Goal: Information Seeking & Learning: Learn about a topic

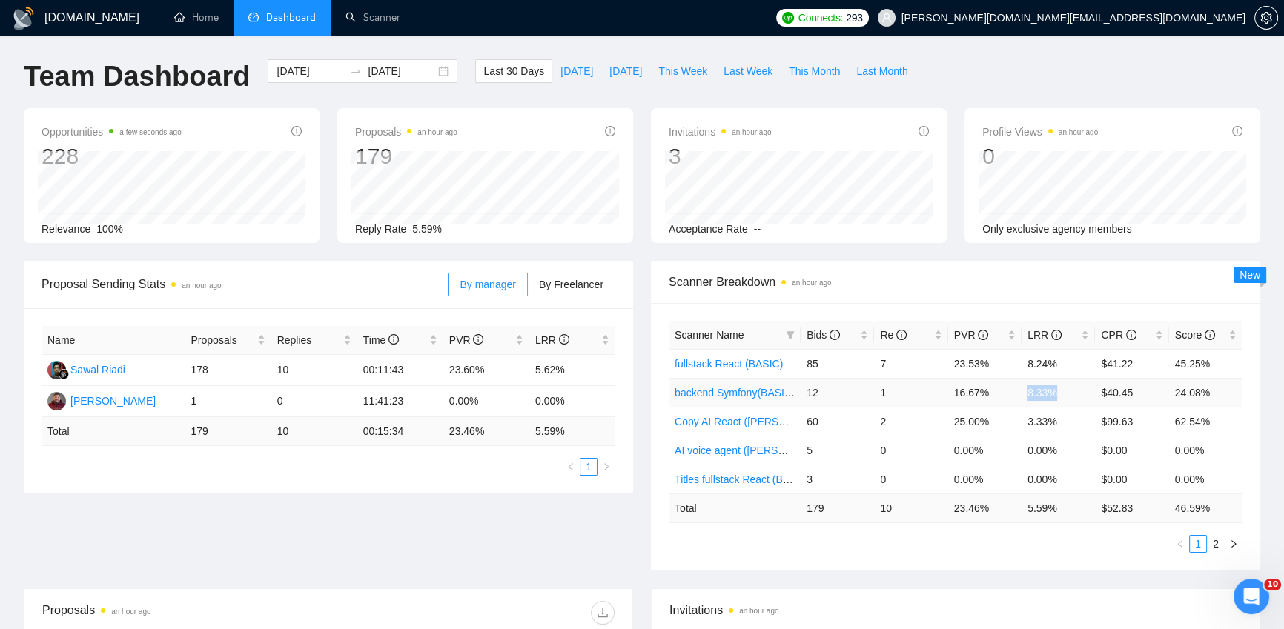
drag, startPoint x: 1055, startPoint y: 393, endPoint x: 1023, endPoint y: 391, distance: 31.9
click at [1023, 391] on td "8.33%" at bounding box center [1058, 392] width 73 height 29
click at [1031, 390] on td "8.33%" at bounding box center [1058, 392] width 73 height 29
click at [1039, 391] on td "8.33%" at bounding box center [1058, 392] width 73 height 29
drag, startPoint x: 1028, startPoint y: 393, endPoint x: 1051, endPoint y: 389, distance: 24.0
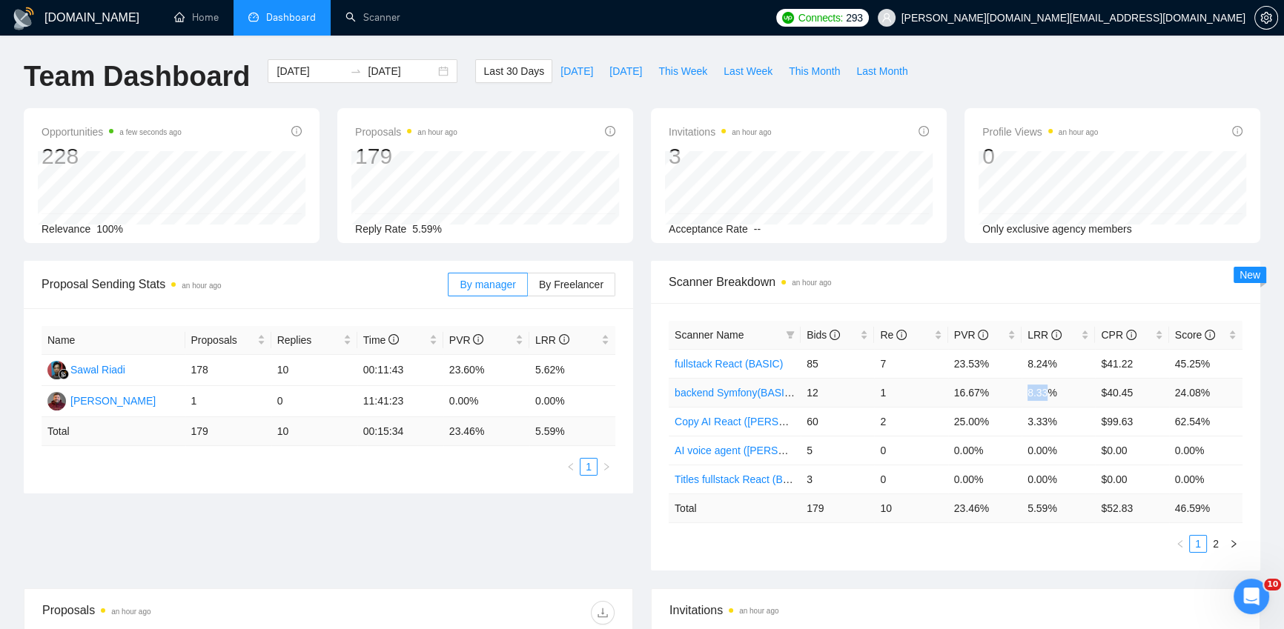
click at [1051, 389] on td "8.33%" at bounding box center [1058, 392] width 73 height 29
drag, startPoint x: 888, startPoint y: 392, endPoint x: 879, endPoint y: 391, distance: 8.9
click at [879, 391] on td "1" at bounding box center [910, 392] width 73 height 29
drag, startPoint x: 1025, startPoint y: 393, endPoint x: 1057, endPoint y: 393, distance: 31.1
click at [1057, 393] on td "8.33%" at bounding box center [1058, 392] width 73 height 29
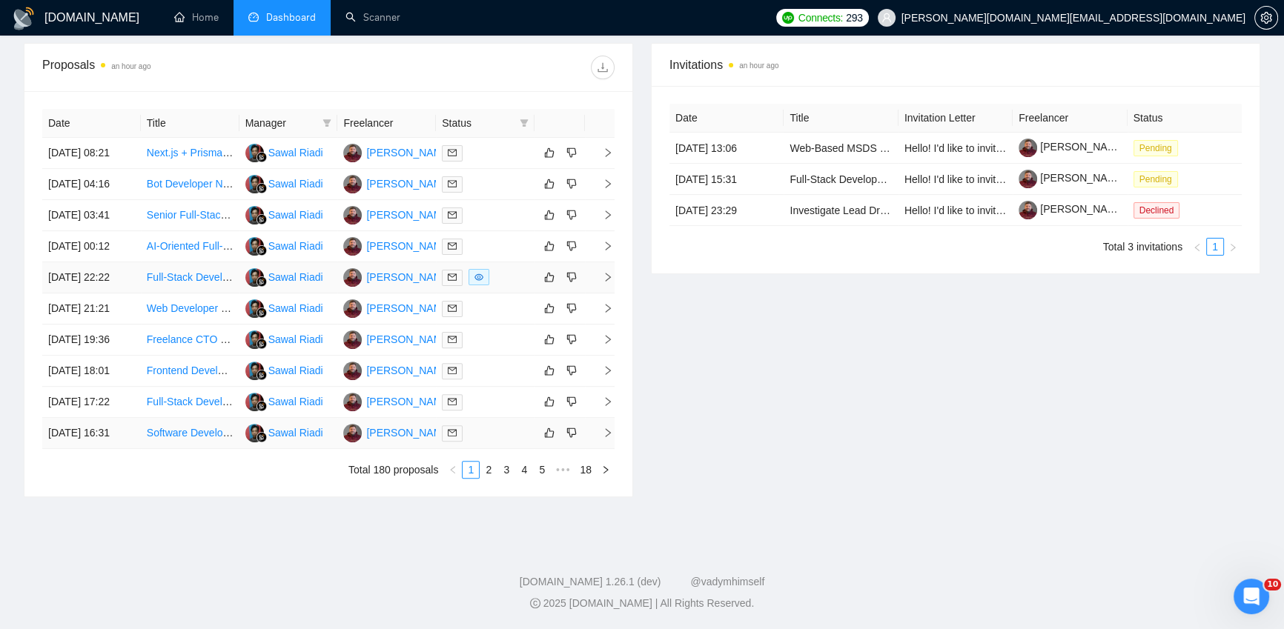
scroll to position [684, 0]
click at [489, 469] on link "2" at bounding box center [488, 470] width 16 height 16
click at [469, 470] on link "1" at bounding box center [471, 470] width 16 height 16
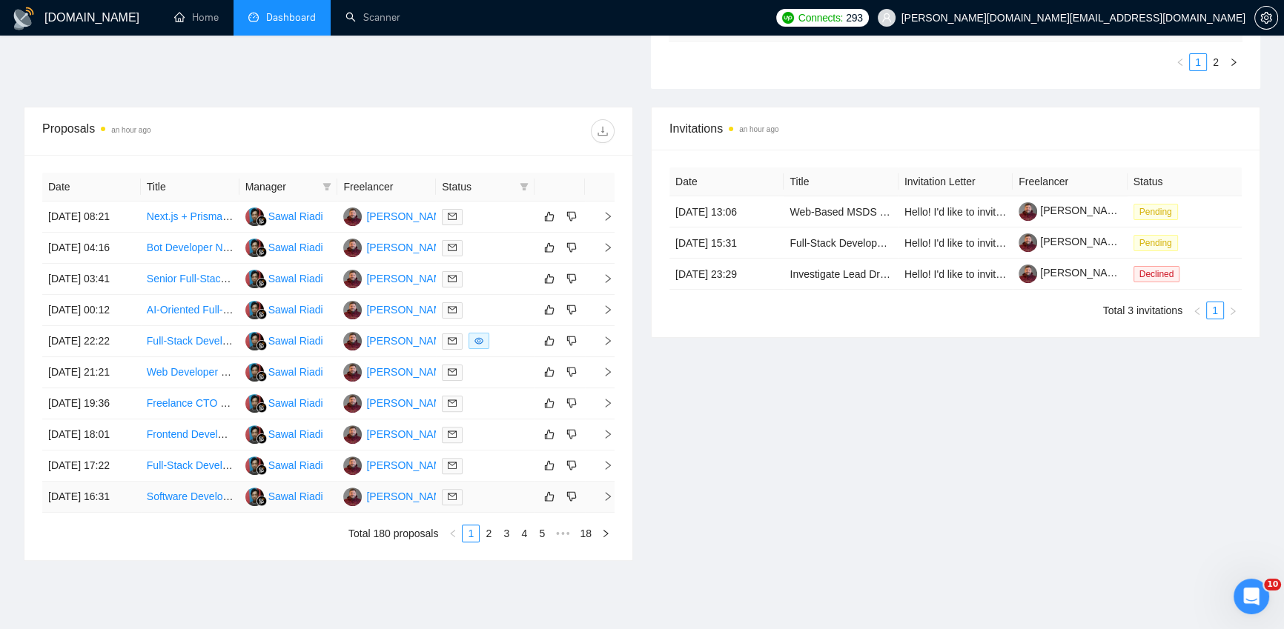
scroll to position [681, 0]
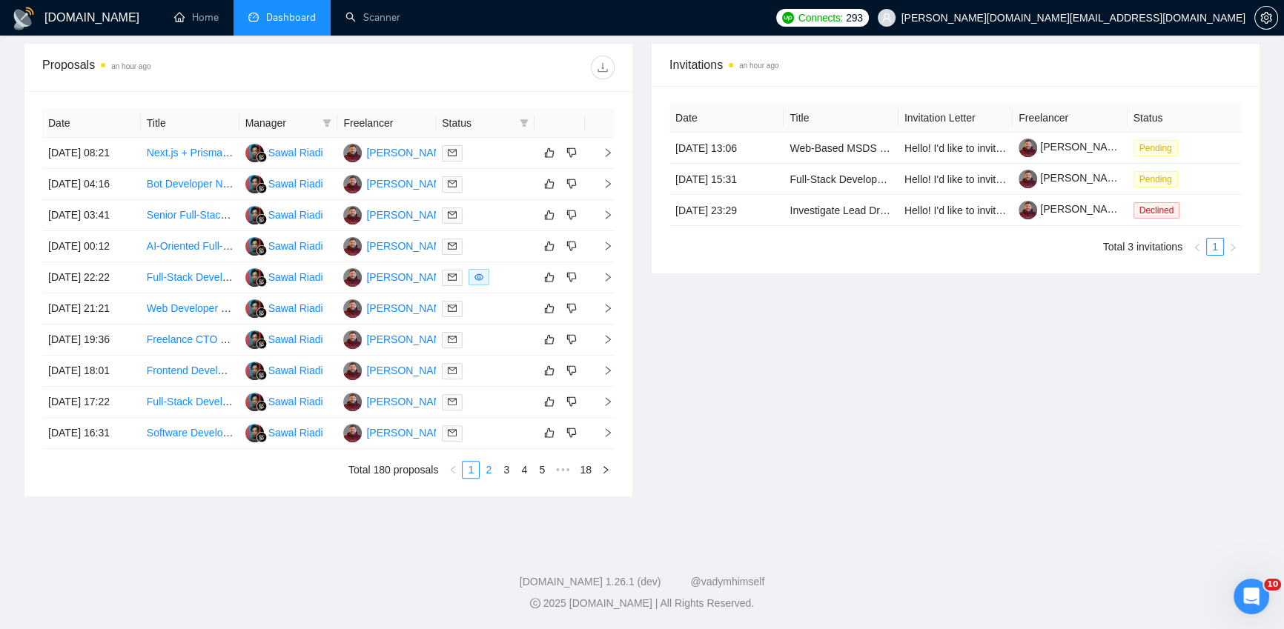
click at [491, 474] on link "2" at bounding box center [488, 470] width 16 height 16
click at [503, 469] on link "3" at bounding box center [506, 470] width 16 height 16
click at [525, 471] on link "4" at bounding box center [524, 470] width 16 height 16
click at [527, 470] on link "5" at bounding box center [524, 470] width 16 height 16
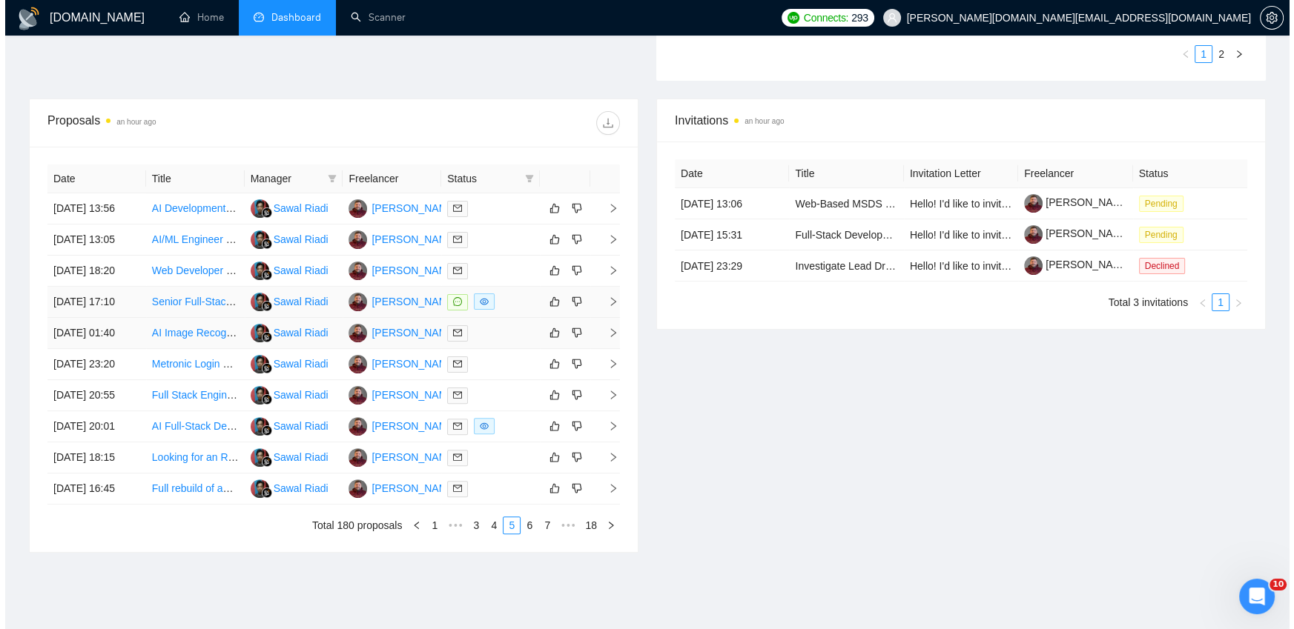
scroll to position [488, 0]
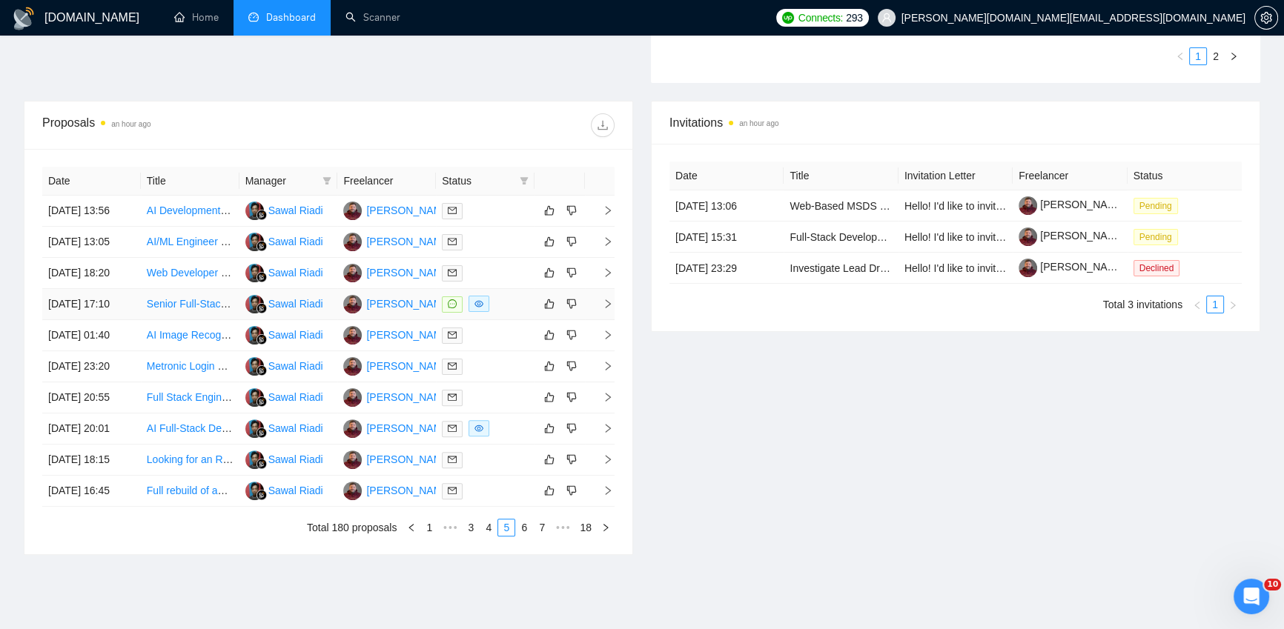
click at [516, 313] on div at bounding box center [485, 304] width 87 height 17
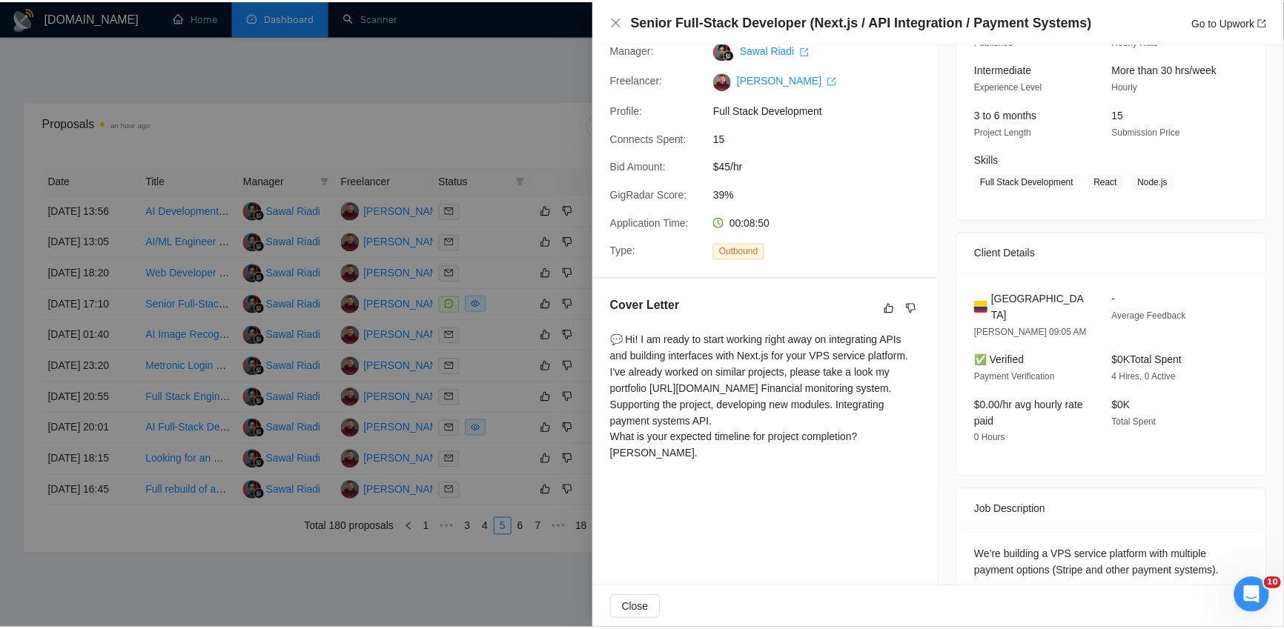
scroll to position [0, 0]
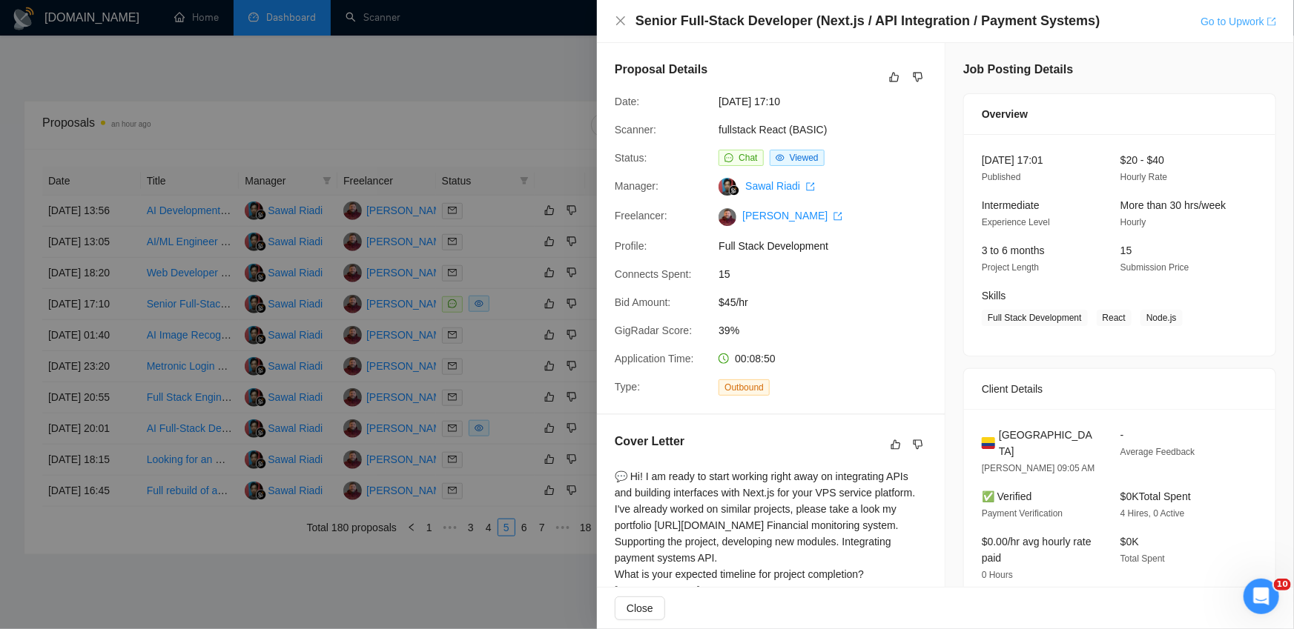
drag, startPoint x: 1231, startPoint y: 24, endPoint x: 1231, endPoint y: 1, distance: 23.7
click at [621, 20] on icon "close" at bounding box center [620, 20] width 9 height 9
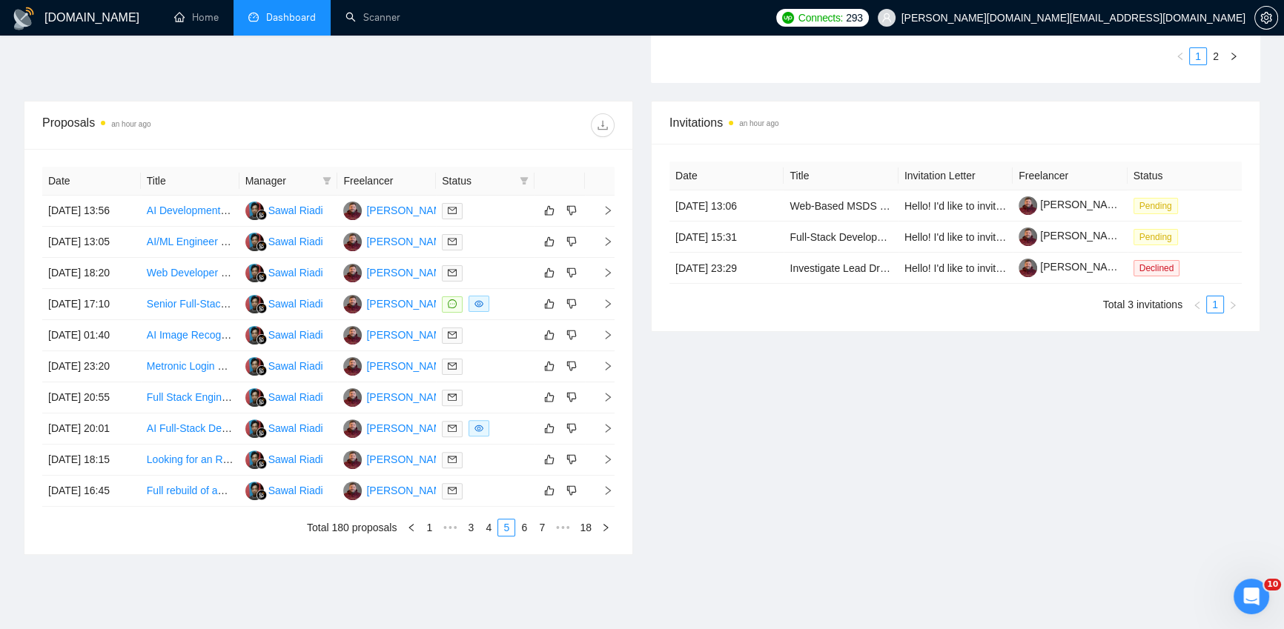
click at [563, 16] on ul "Home Dashboard Scanner" at bounding box center [461, 18] width 614 height 36
drag, startPoint x: 655, startPoint y: 403, endPoint x: 654, endPoint y: 392, distance: 11.1
click at [654, 401] on div "Invitations an hour ago Date Title Invitation Letter Freelancer Status [DATE] 1…" at bounding box center [955, 328] width 627 height 454
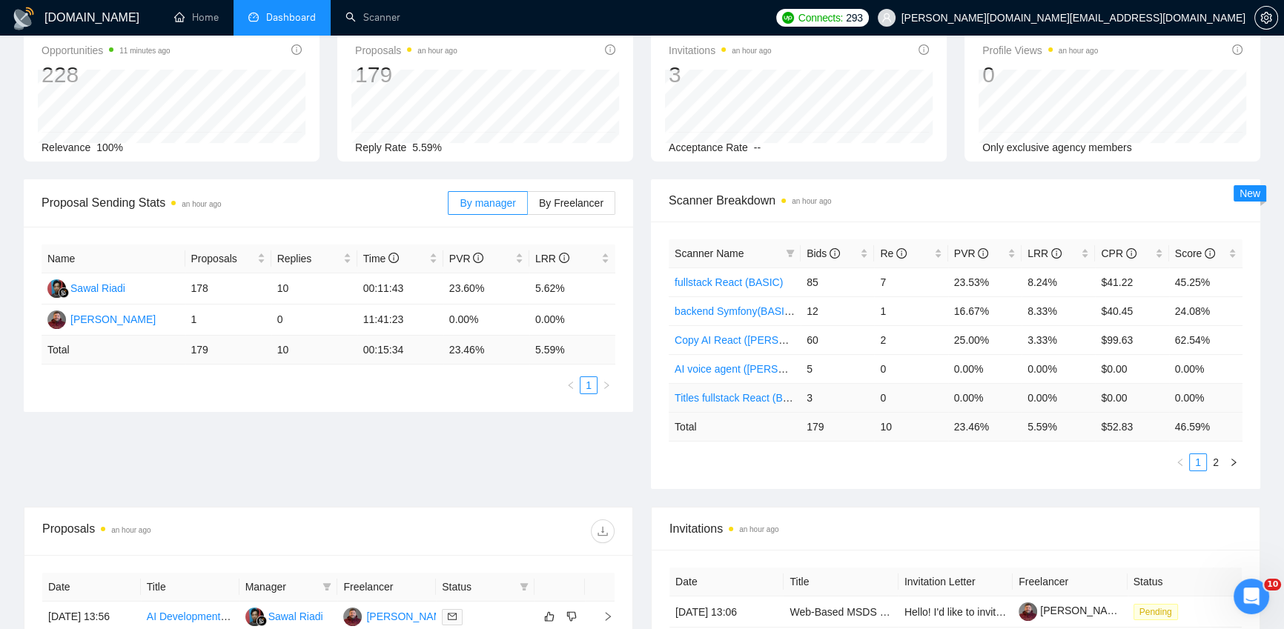
scroll to position [149, 0]
